Goal: Task Accomplishment & Management: Manage account settings

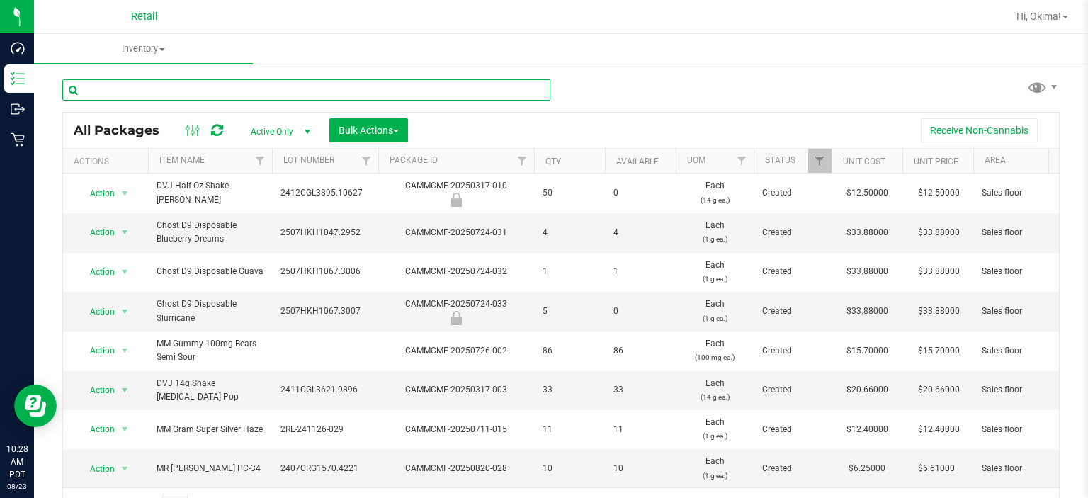
click at [232, 88] on input "text" at bounding box center [306, 89] width 488 height 21
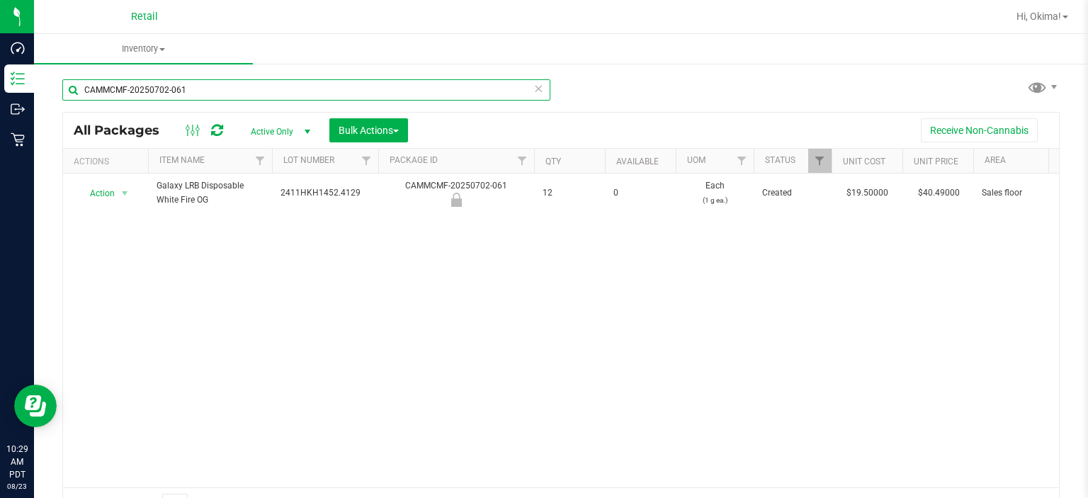
type input "CAMMCMF-20250702-061"
click at [538, 89] on icon at bounding box center [539, 87] width 10 height 17
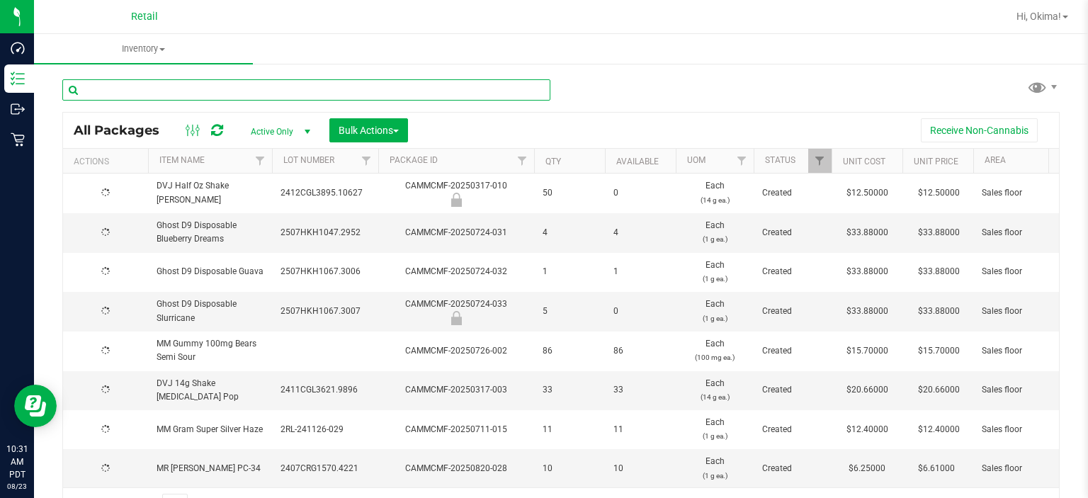
click at [146, 93] on input "text" at bounding box center [306, 89] width 488 height 21
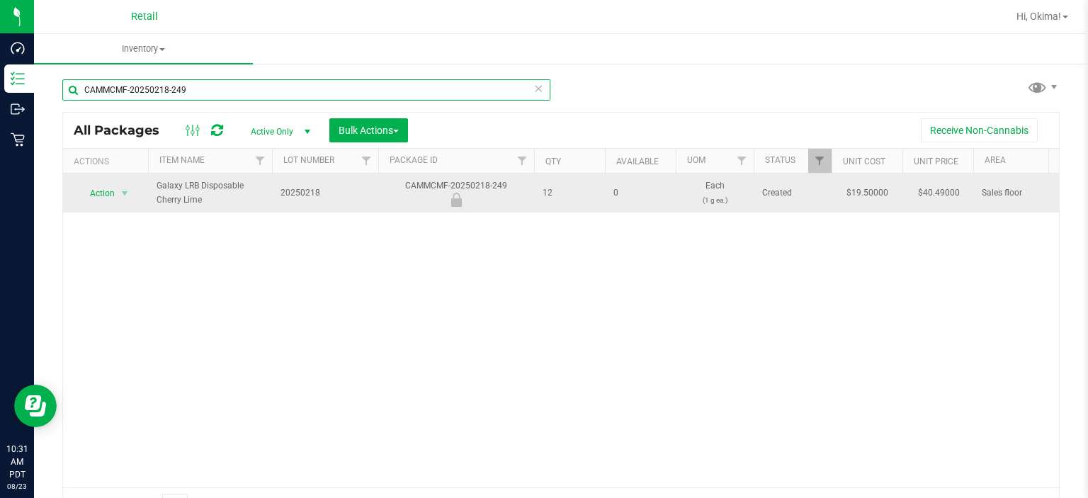
type input "CAMMCMF-20250218-249"
click at [102, 188] on span "Action" at bounding box center [96, 194] width 38 height 20
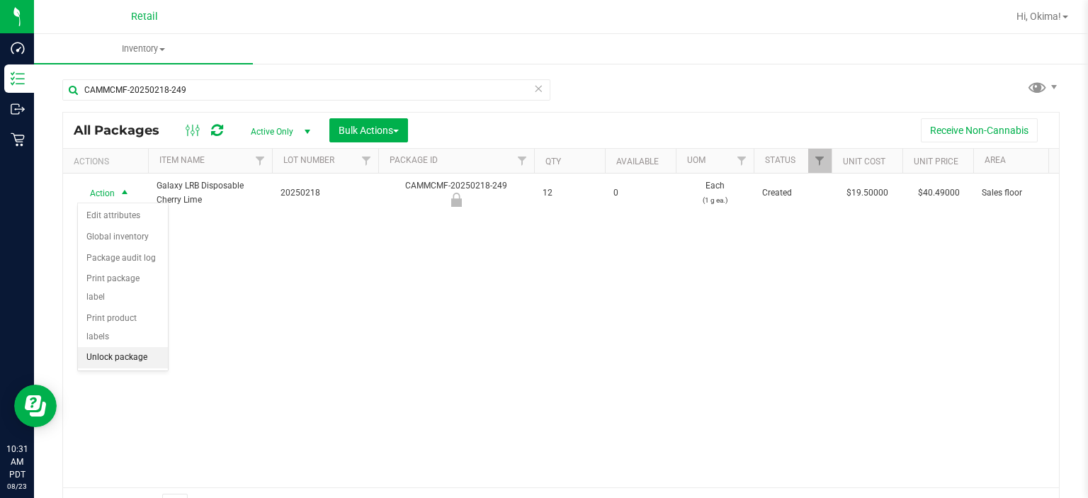
click at [128, 347] on li "Unlock package" at bounding box center [123, 357] width 90 height 21
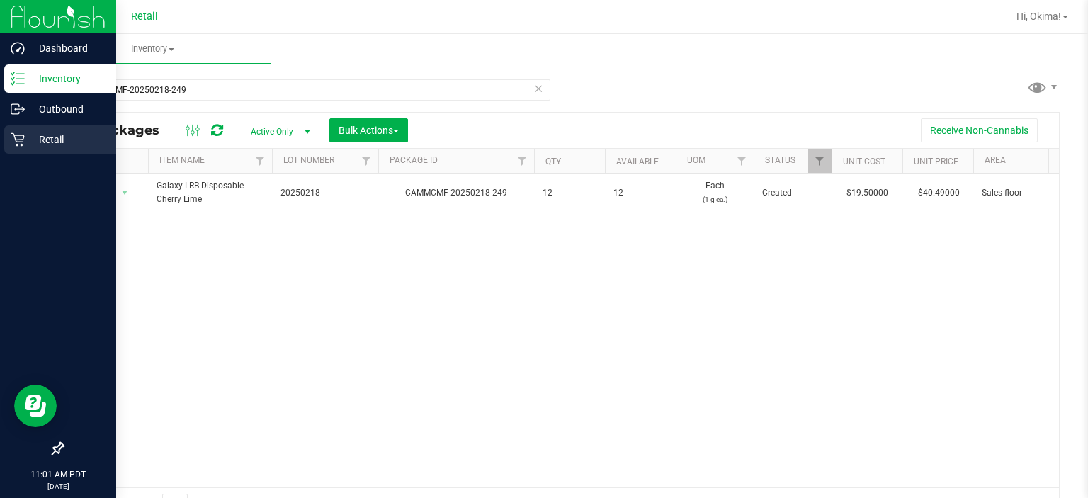
click at [9, 144] on div "Retail" at bounding box center [60, 139] width 112 height 28
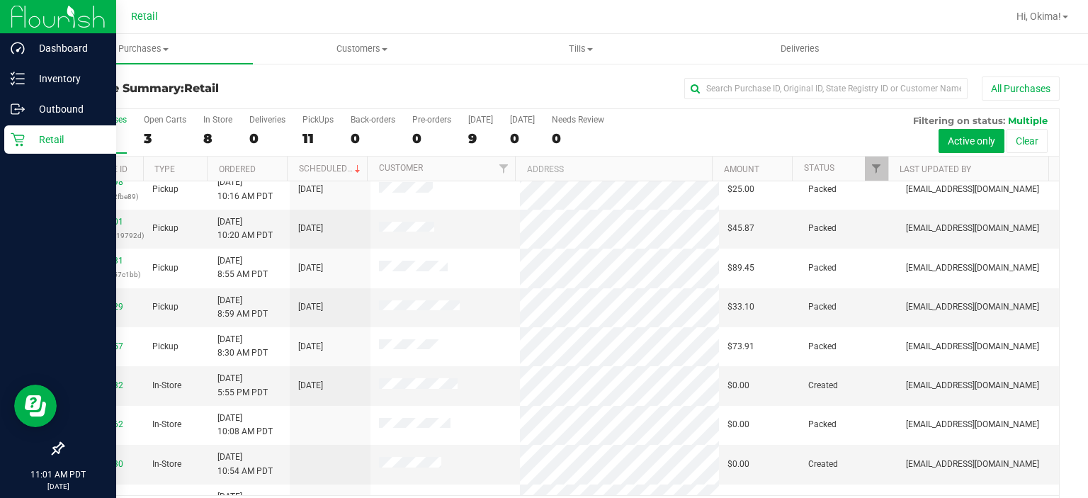
scroll to position [249, 0]
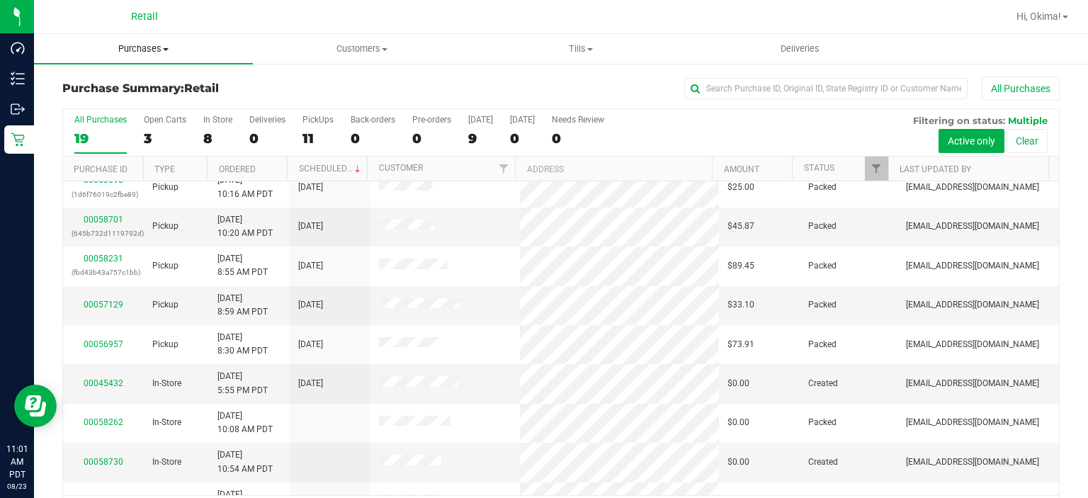
click at [152, 50] on span "Purchases" at bounding box center [143, 49] width 219 height 13
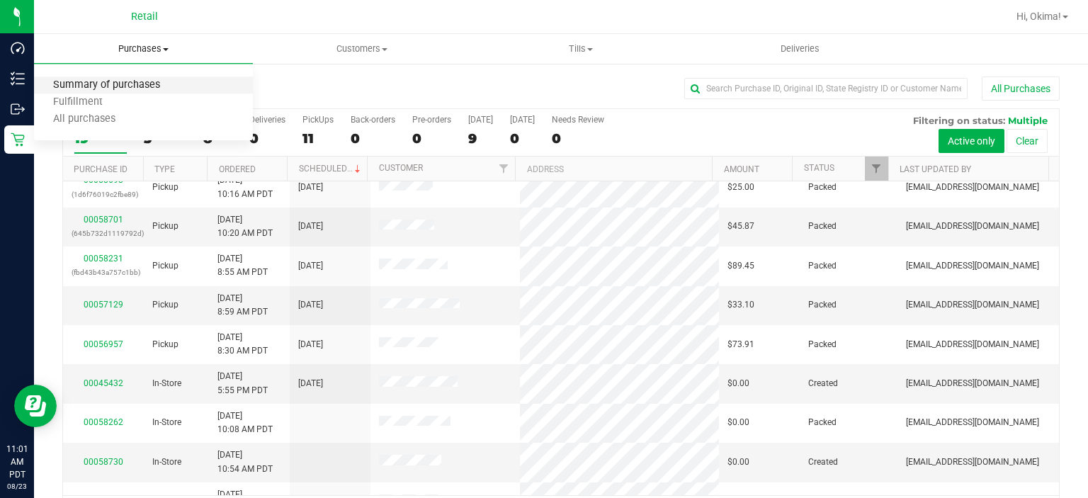
click at [121, 87] on span "Summary of purchases" at bounding box center [106, 85] width 145 height 12
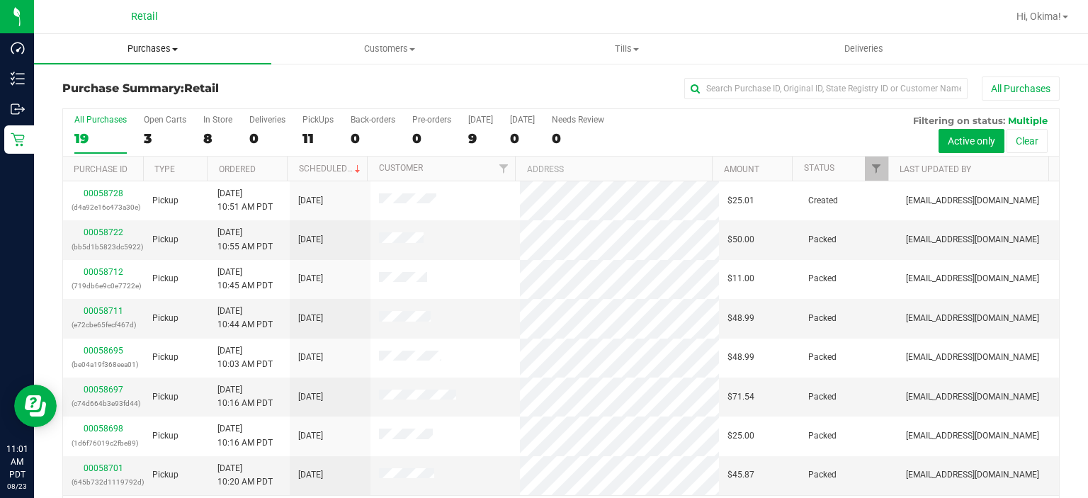
click at [169, 43] on span "Purchases" at bounding box center [152, 49] width 237 height 13
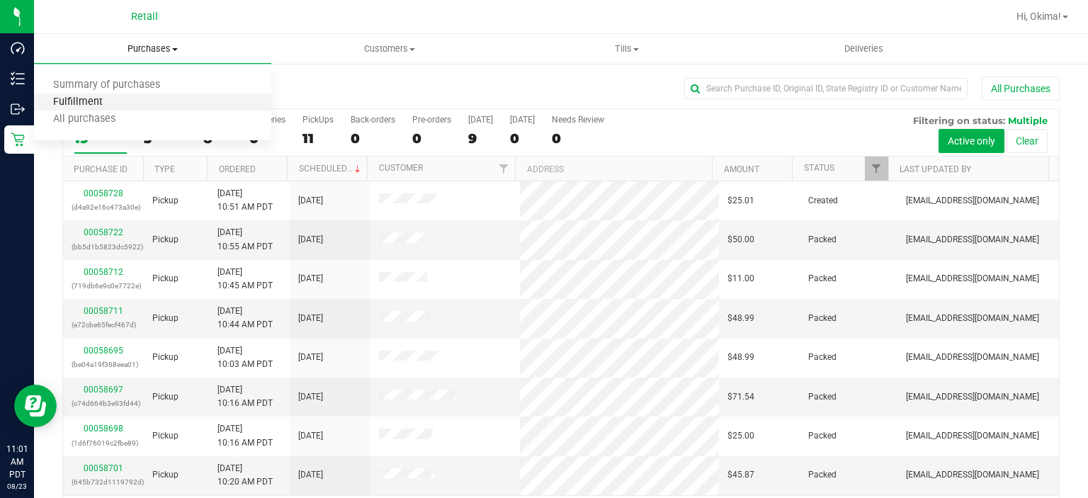
click at [81, 98] on span "Fulfillment" at bounding box center [78, 102] width 88 height 12
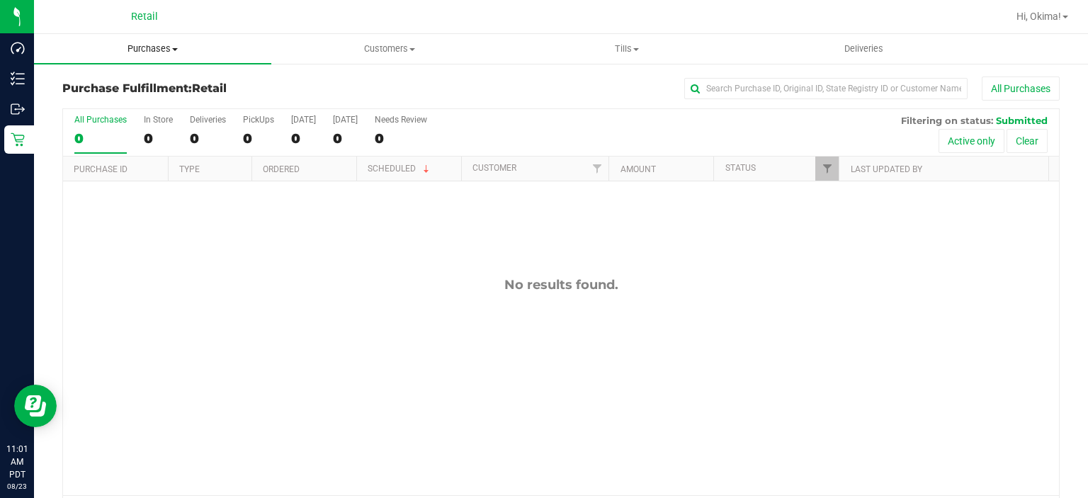
click at [173, 46] on span "Purchases" at bounding box center [152, 49] width 237 height 13
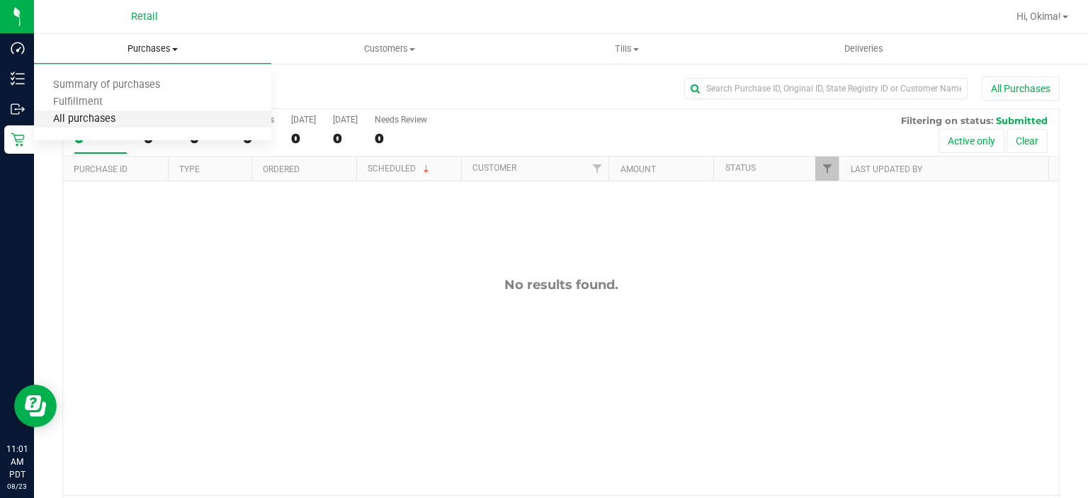
click at [89, 122] on span "All purchases" at bounding box center [84, 119] width 101 height 12
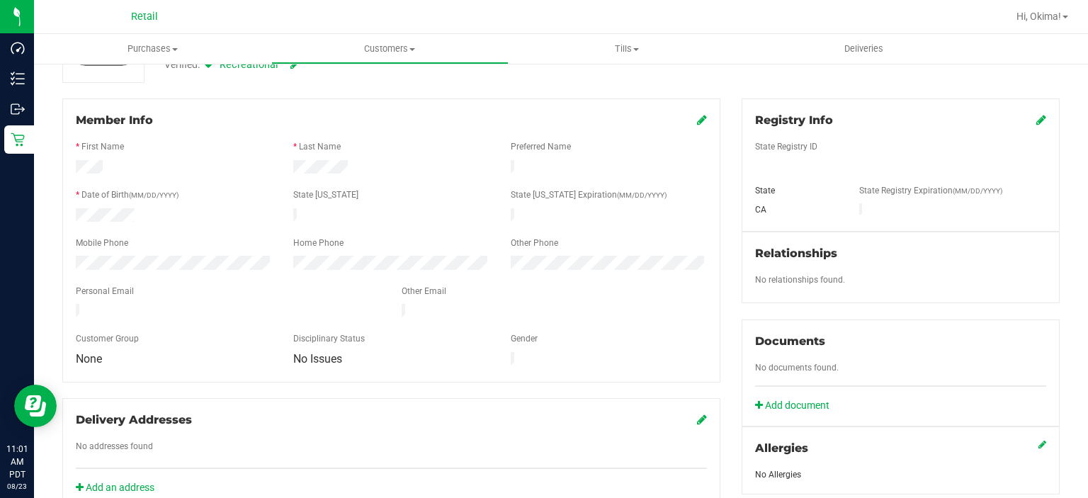
scroll to position [146, 0]
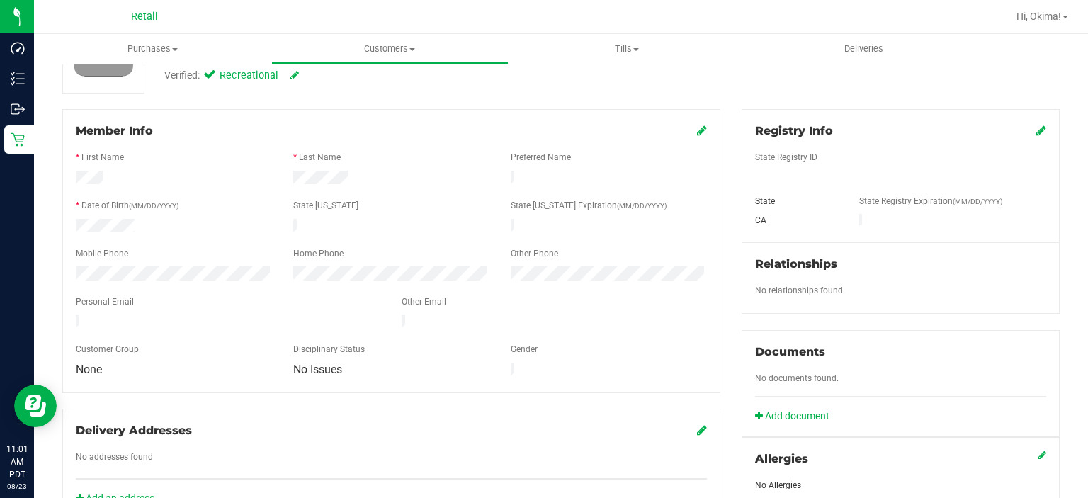
click at [697, 130] on icon at bounding box center [702, 130] width 10 height 11
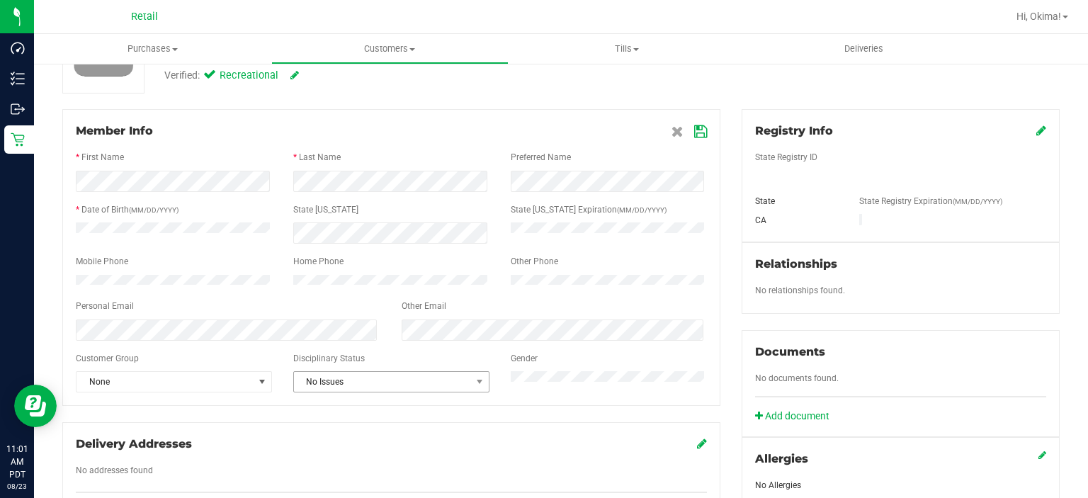
click at [441, 390] on span "No Issues" at bounding box center [382, 382] width 177 height 20
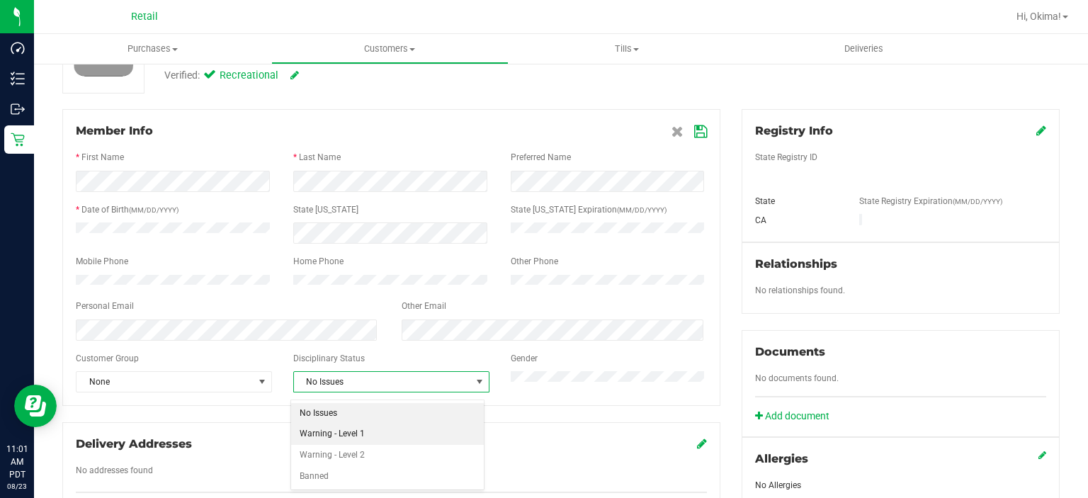
click at [349, 436] on li "Warning - Level 1" at bounding box center [387, 434] width 193 height 21
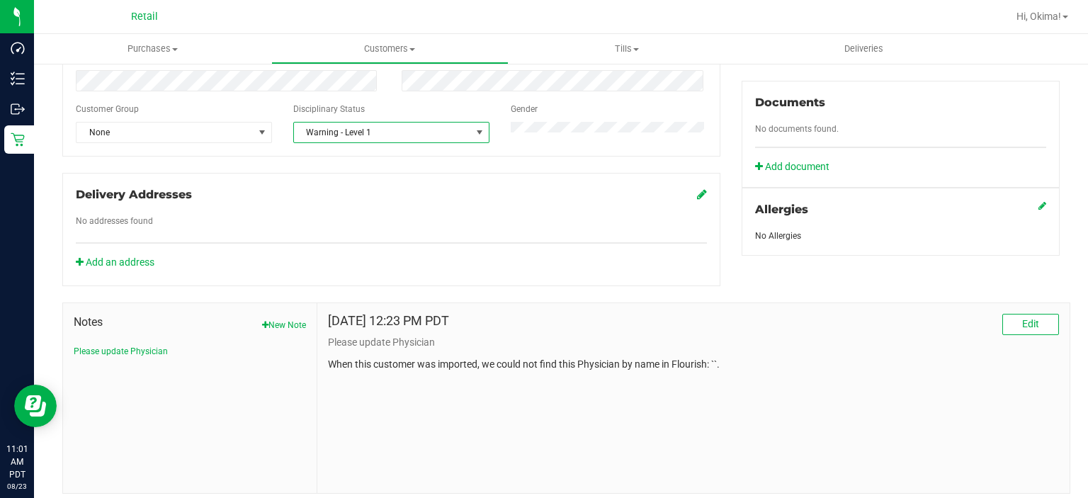
scroll to position [410, 0]
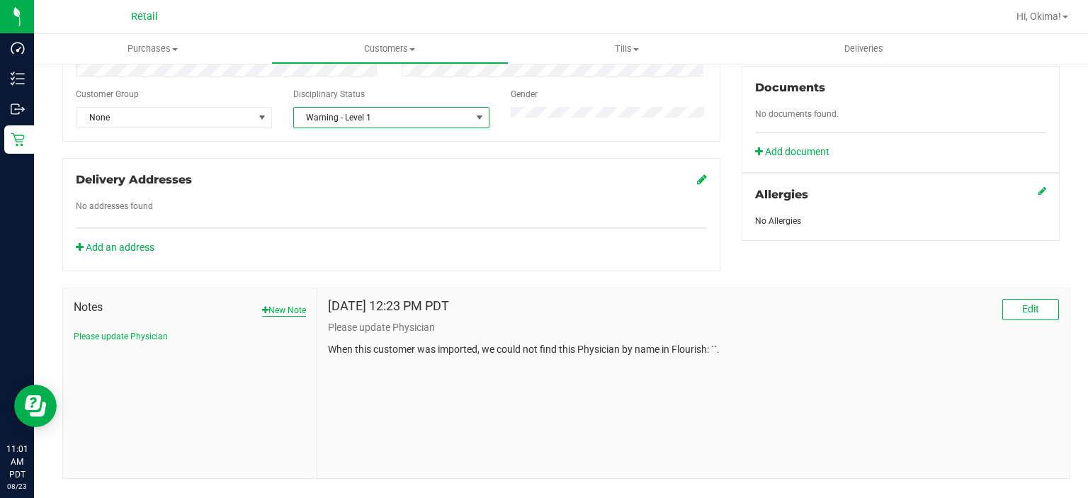
click at [286, 315] on button "New Note" at bounding box center [284, 310] width 44 height 13
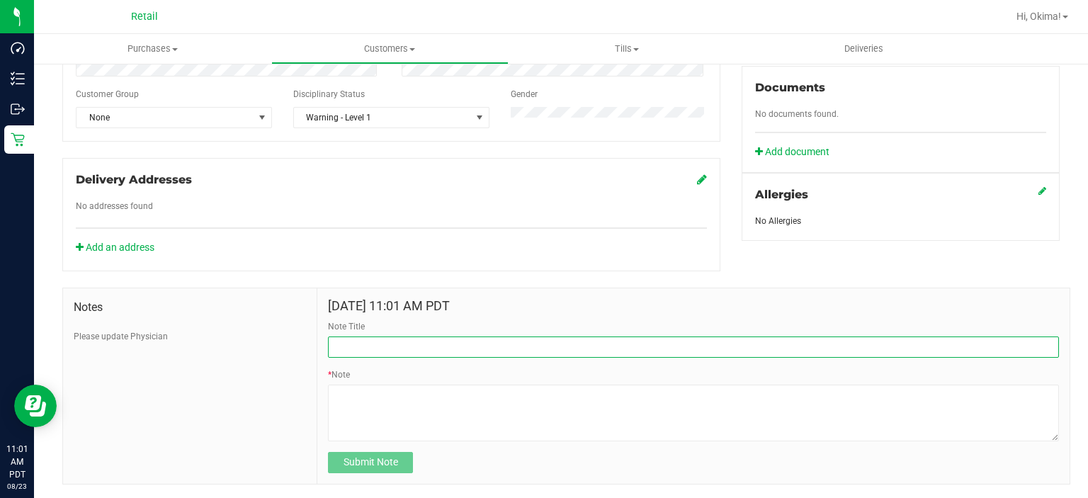
click at [461, 351] on input "Note Title" at bounding box center [693, 347] width 731 height 21
type input "CRAZY"
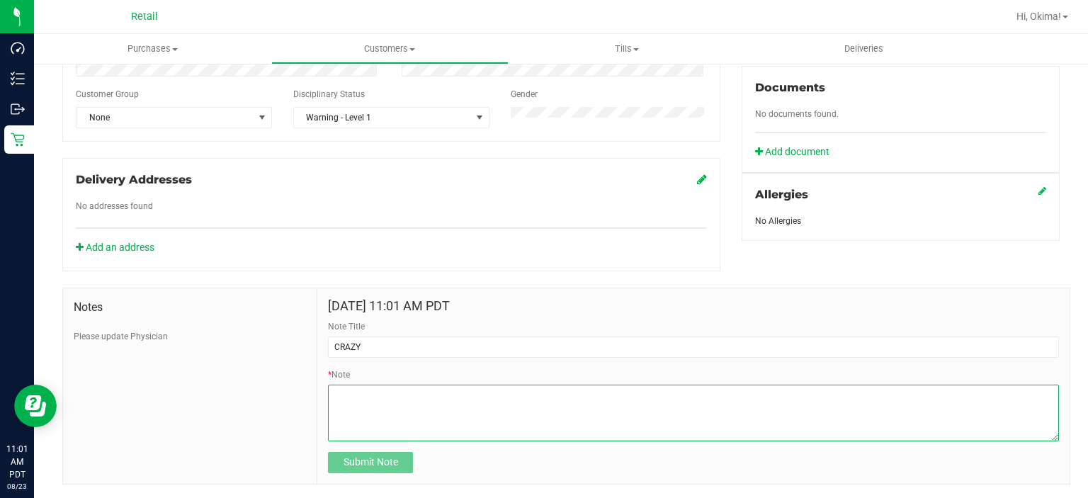
click at [638, 428] on textarea "* Note" at bounding box center [693, 413] width 731 height 57
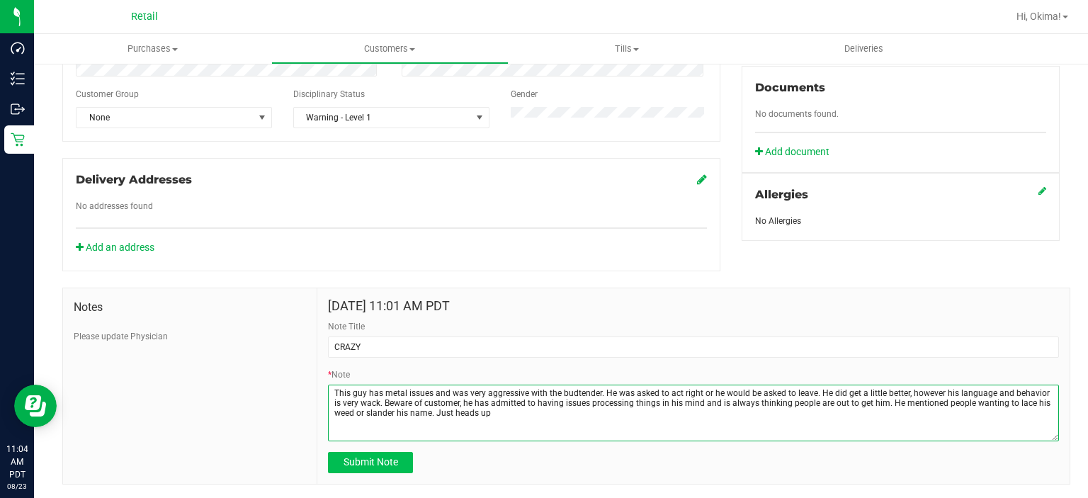
type textarea "This guy has metal issues and was very aggressive with the budtender. He was as…"
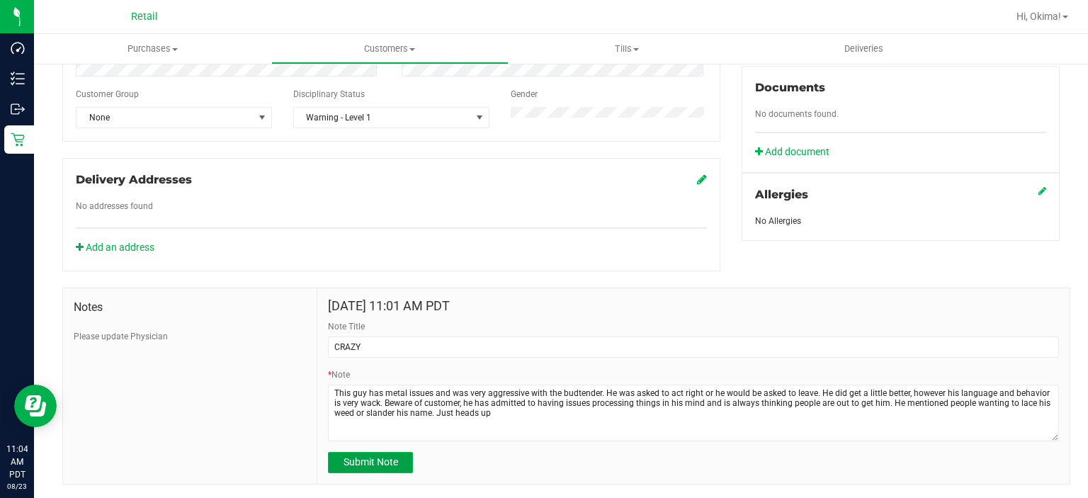
click at [367, 464] on span "Submit Note" at bounding box center [371, 461] width 55 height 11
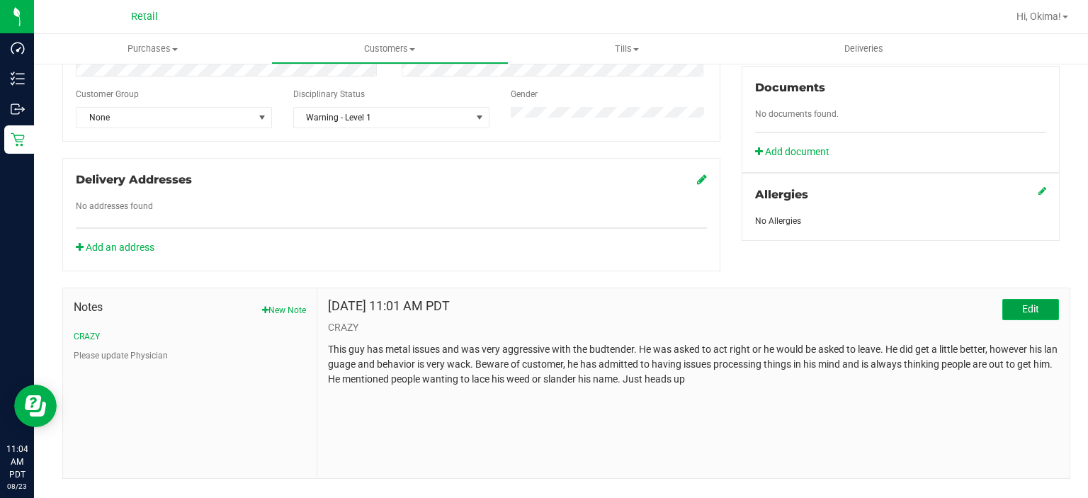
click at [1040, 305] on button "Edit" at bounding box center [1031, 309] width 57 height 21
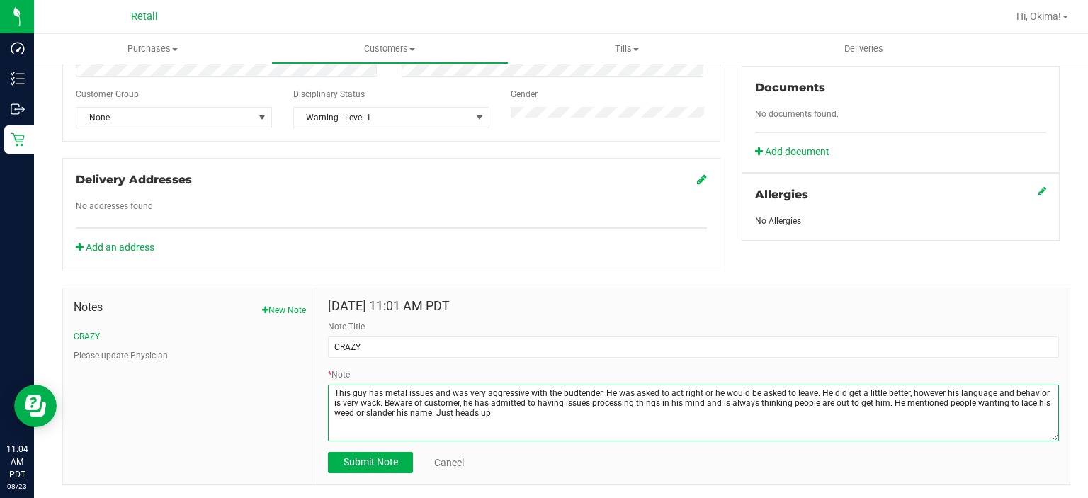
click at [939, 396] on textarea "* Note" at bounding box center [693, 413] width 731 height 57
type textarea "This guy has metal issues and was very aggressive with the budtender. He was as…"
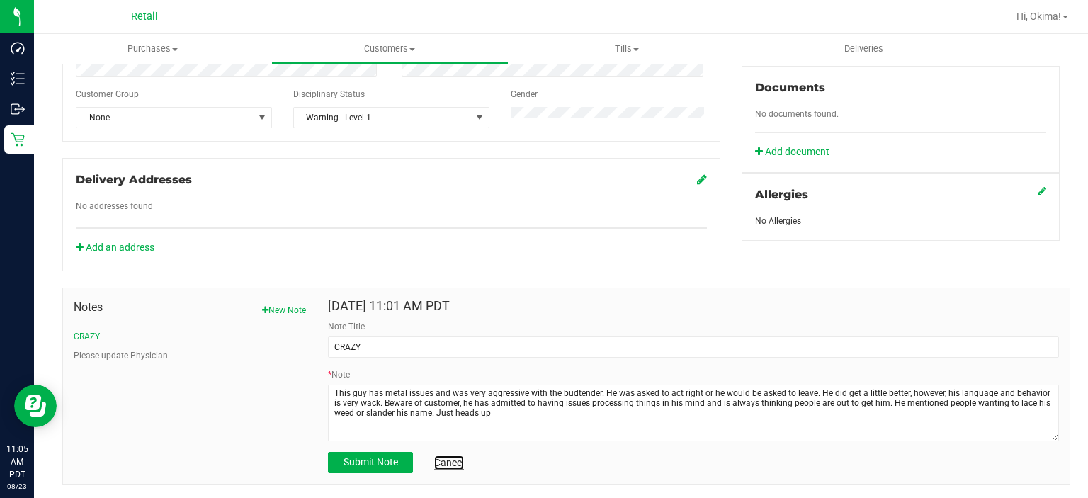
click at [455, 470] on link "Cancel" at bounding box center [449, 463] width 30 height 14
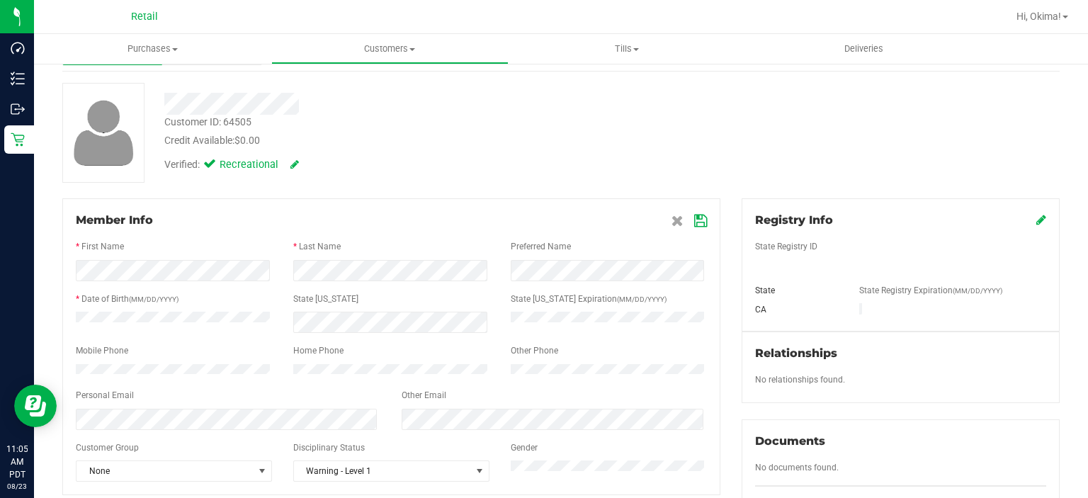
scroll to position [0, 0]
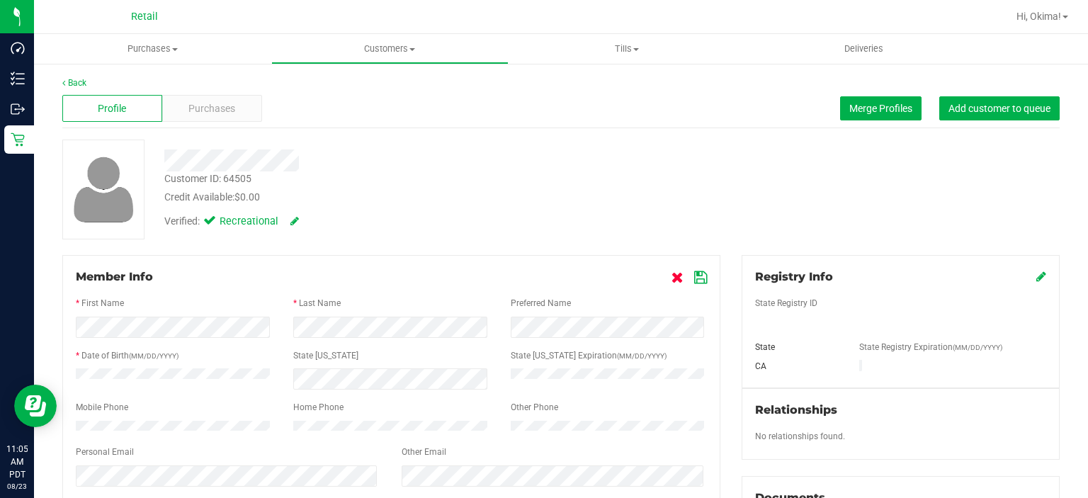
click at [677, 276] on link at bounding box center [680, 276] width 16 height 13
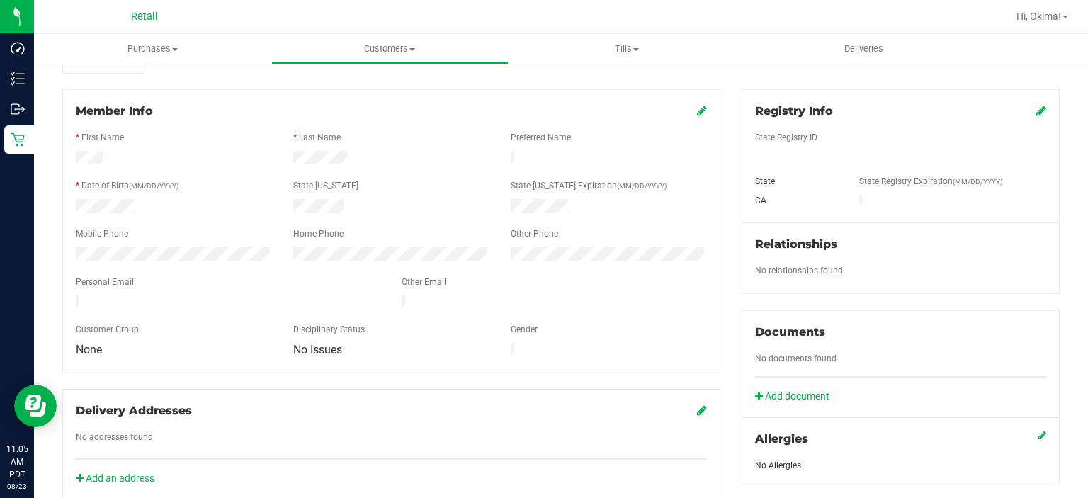
scroll to position [167, 0]
click at [697, 108] on icon at bounding box center [702, 108] width 10 height 11
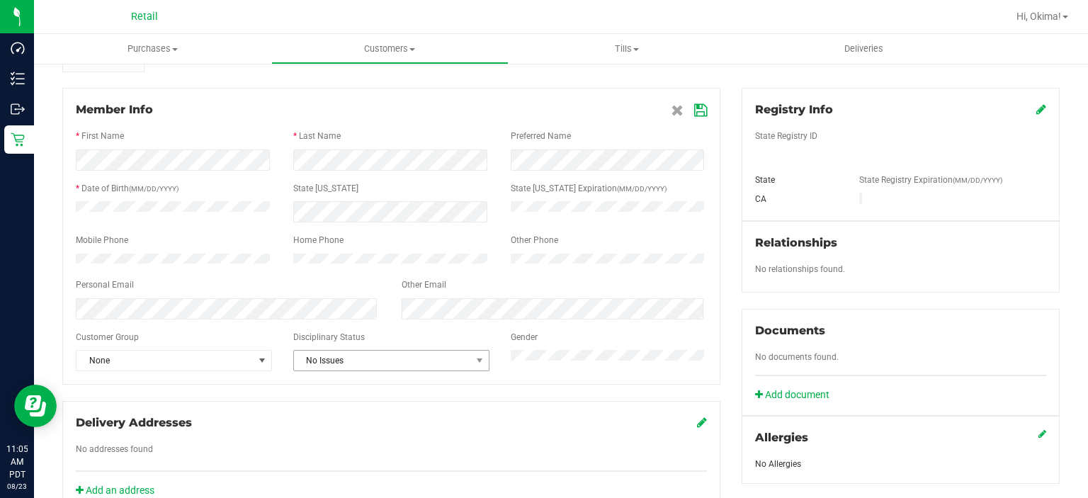
click at [394, 368] on span "No Issues" at bounding box center [382, 361] width 177 height 20
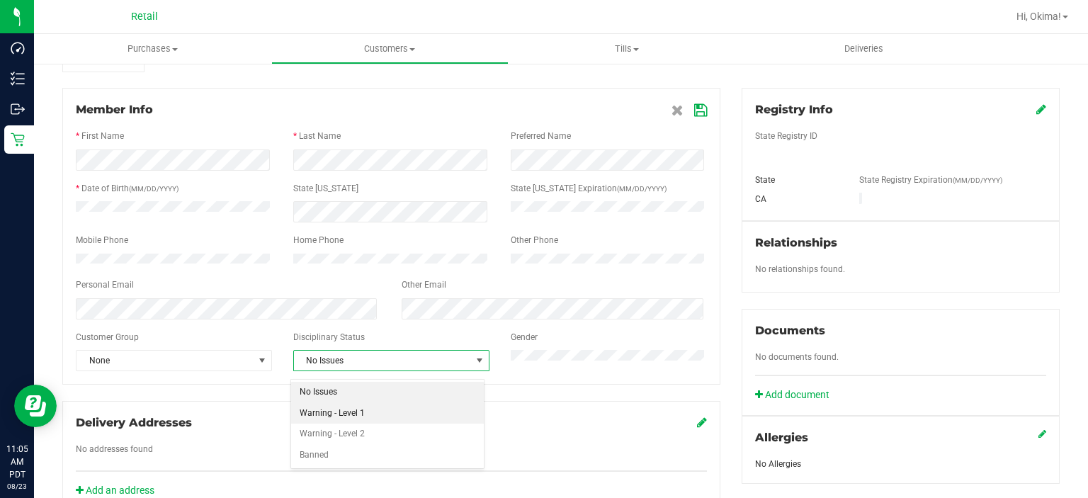
click at [354, 414] on li "Warning - Level 1" at bounding box center [387, 413] width 193 height 21
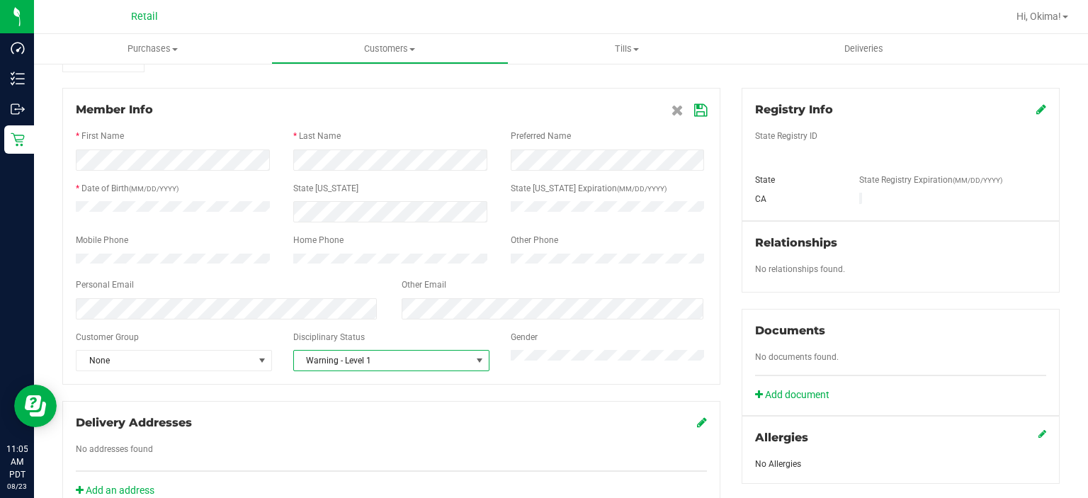
click at [695, 110] on icon at bounding box center [700, 110] width 13 height 11
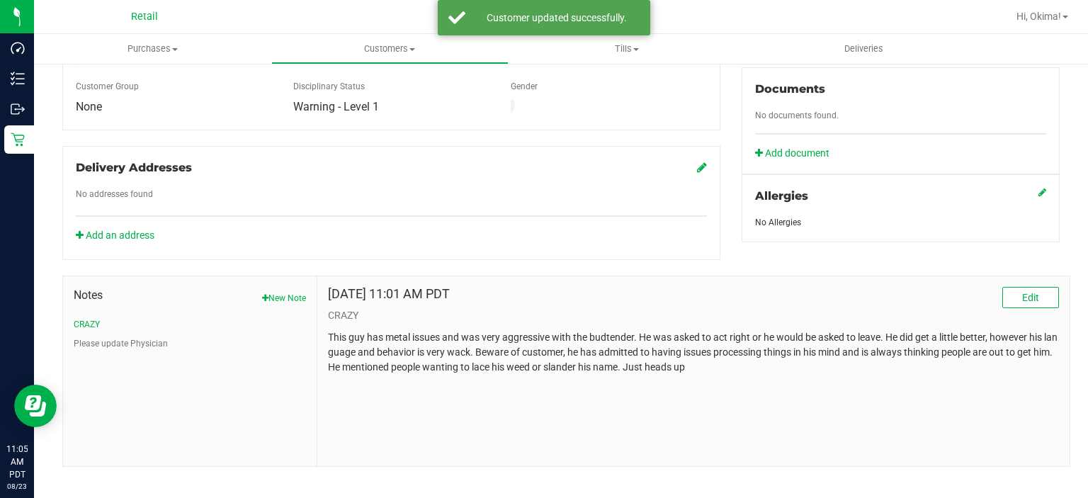
scroll to position [410, 0]
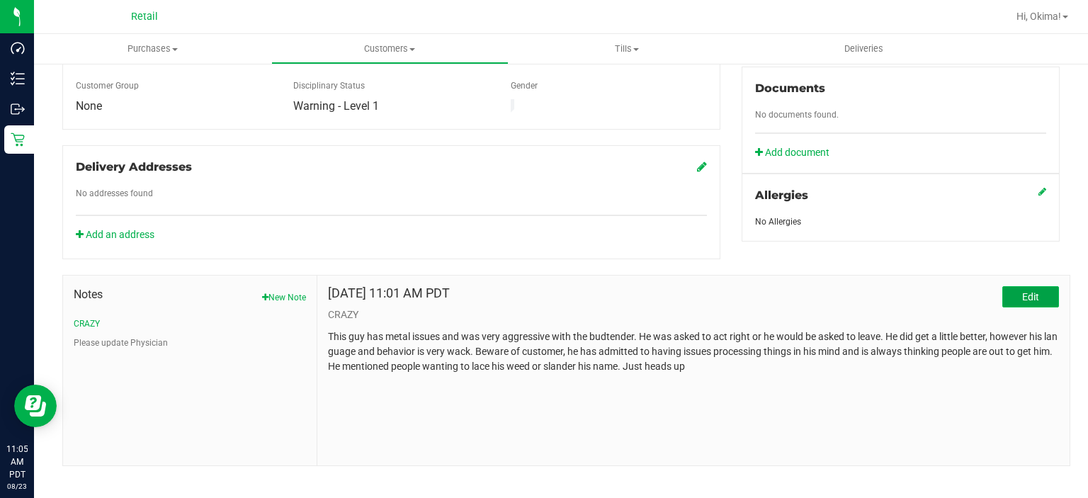
click at [1007, 289] on button "Edit" at bounding box center [1031, 296] width 57 height 21
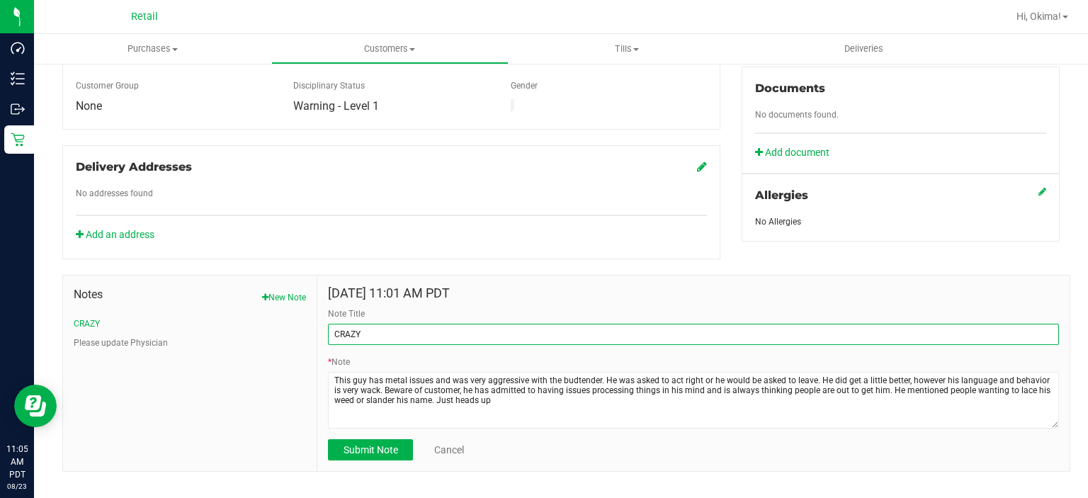
click at [600, 324] on input "CRAZY" at bounding box center [693, 334] width 731 height 21
type input "CRAZY [DATE]"
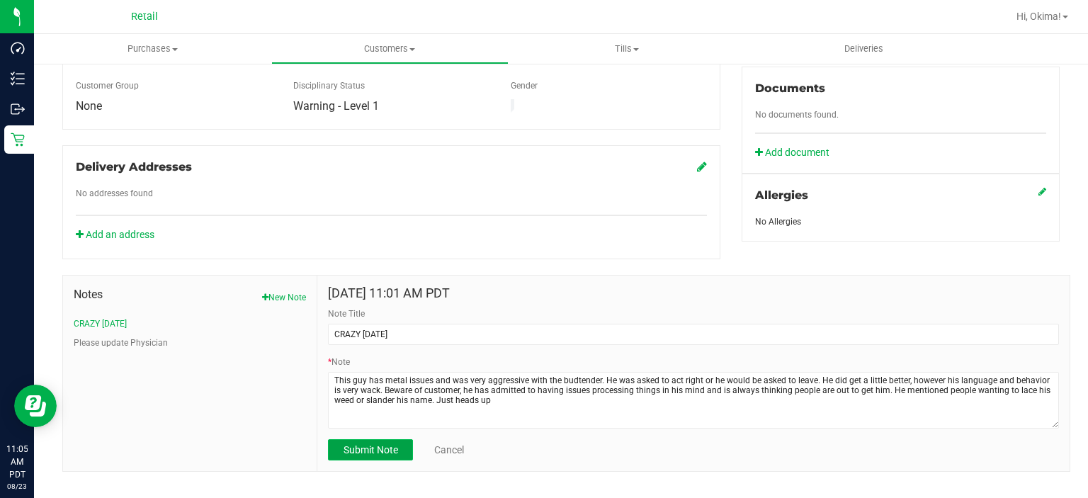
click at [353, 444] on span "Submit Note" at bounding box center [371, 449] width 55 height 11
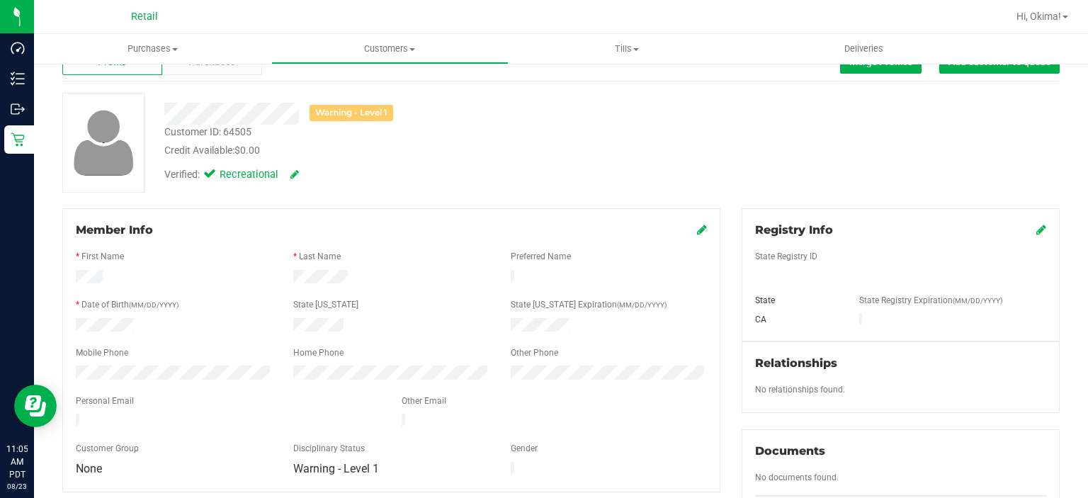
scroll to position [0, 0]
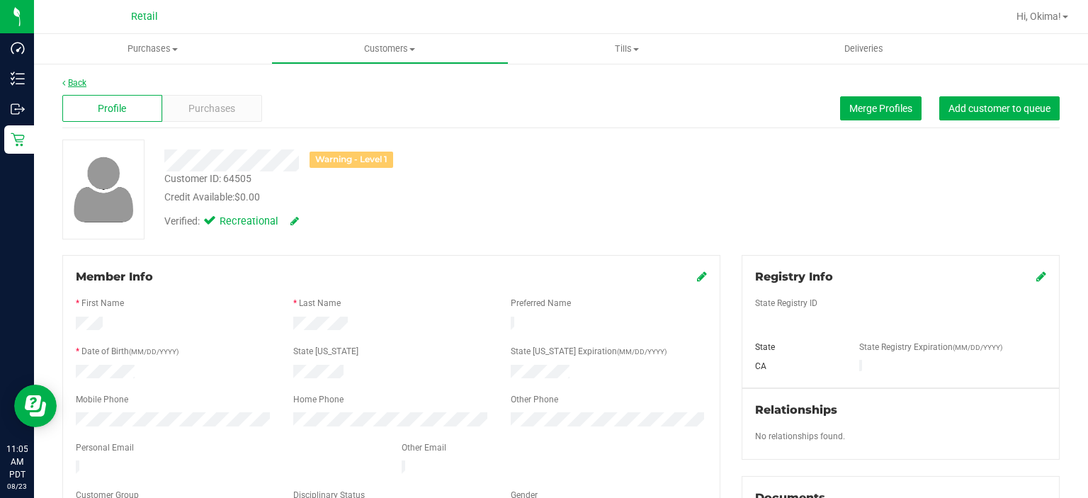
click at [64, 82] on icon at bounding box center [63, 83] width 3 height 9
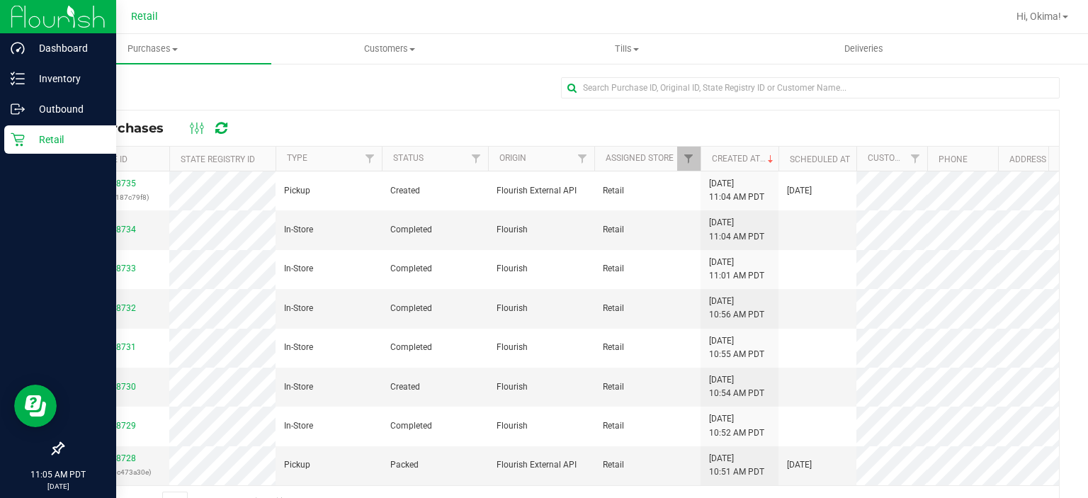
click at [21, 153] on div "Retail" at bounding box center [60, 139] width 112 height 28
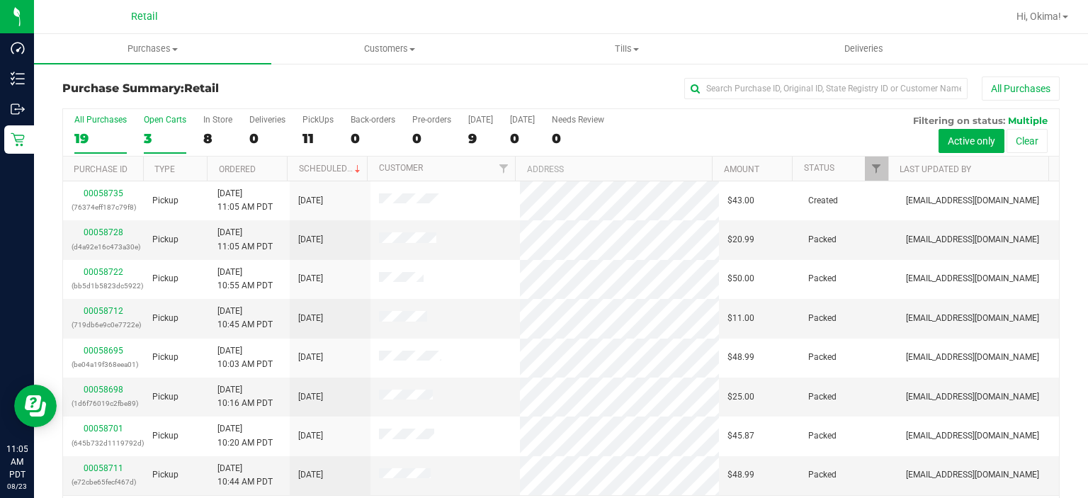
click at [159, 136] on div "3" at bounding box center [165, 138] width 43 height 16
click at [0, 0] on input "Open Carts 3" at bounding box center [0, 0] width 0 height 0
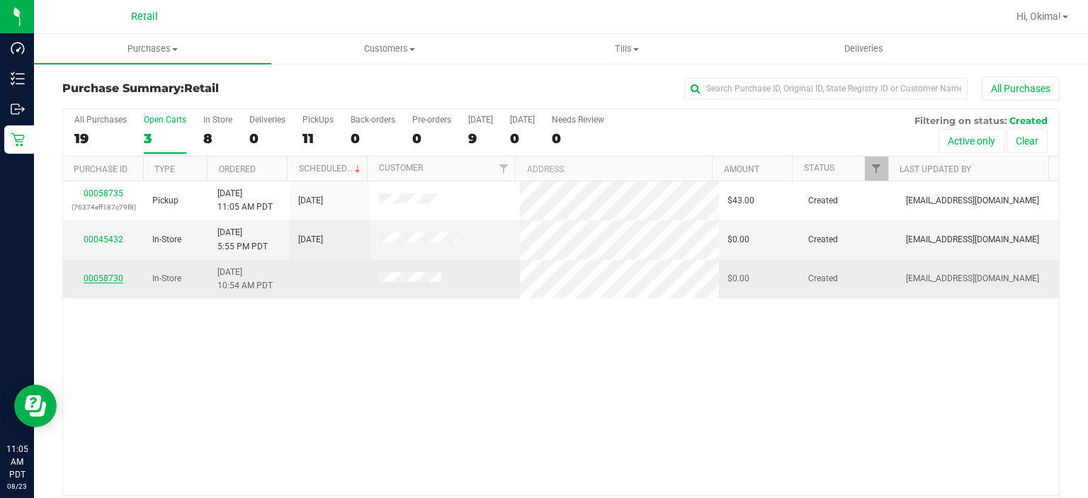
click at [99, 278] on link "00058730" at bounding box center [104, 278] width 40 height 10
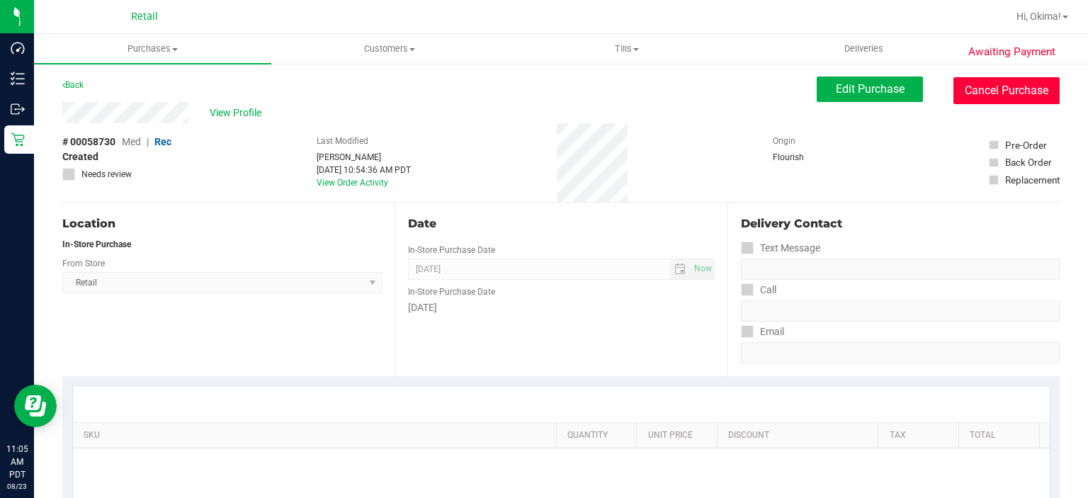
click at [1002, 96] on button "Cancel Purchase" at bounding box center [1007, 90] width 106 height 27
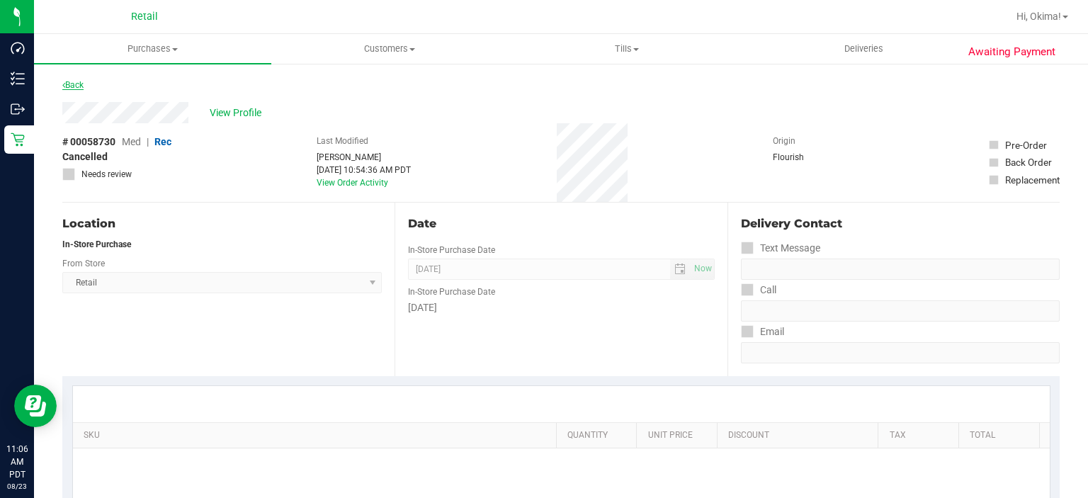
click at [64, 86] on icon at bounding box center [63, 85] width 3 height 9
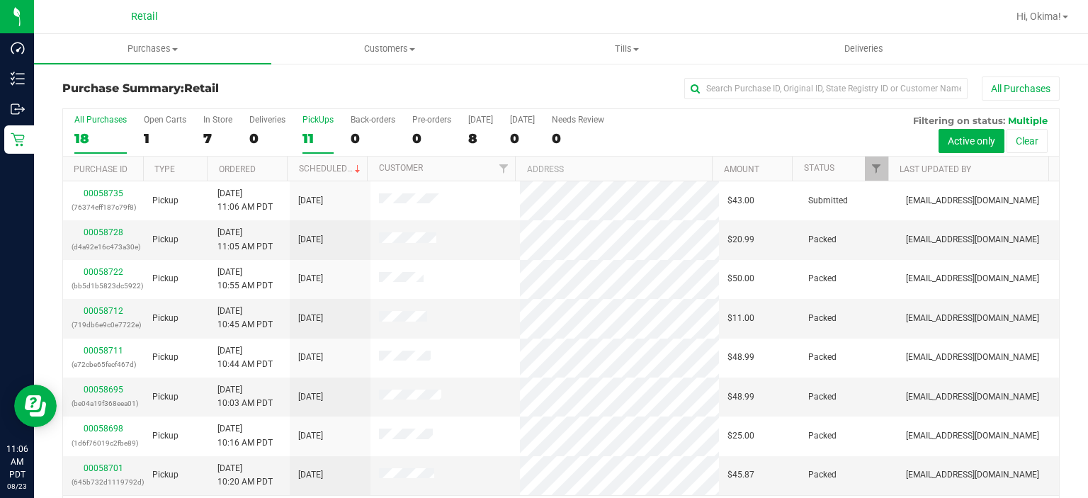
click at [311, 132] on div "11" at bounding box center [318, 138] width 31 height 16
click at [0, 0] on input "PickUps 11" at bounding box center [0, 0] width 0 height 0
click at [252, 167] on link "Ordered" at bounding box center [237, 169] width 37 height 10
